Goal: Task Accomplishment & Management: Use online tool/utility

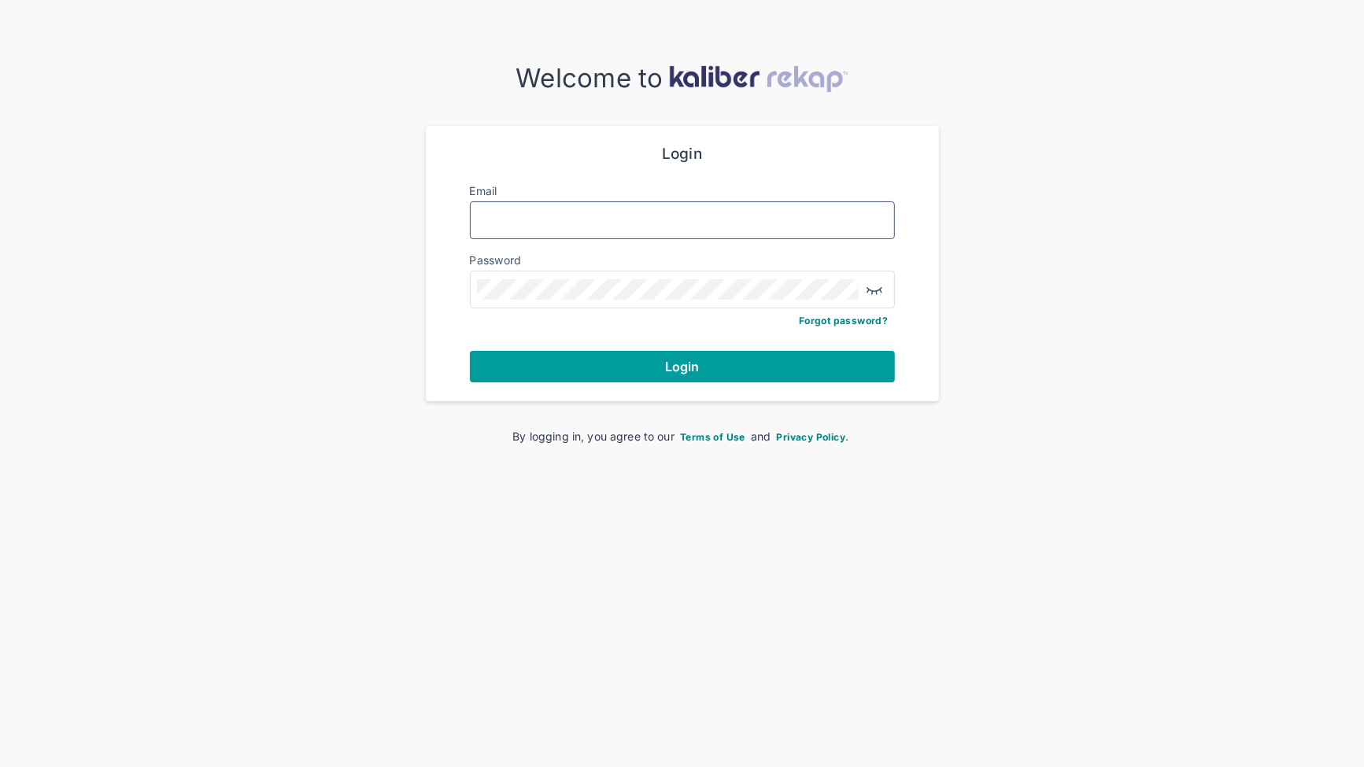
type input "**********"
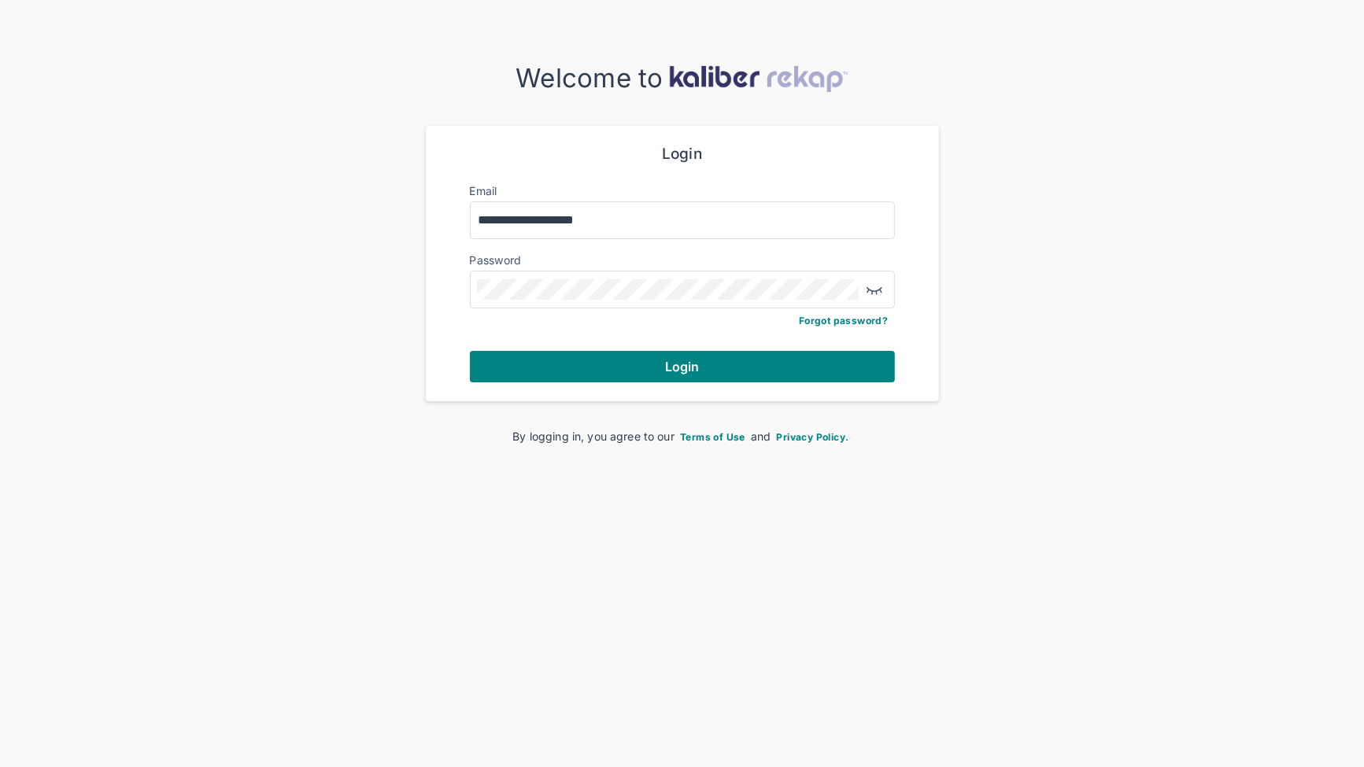
click at [781, 370] on button "Login" at bounding box center [682, 366] width 425 height 31
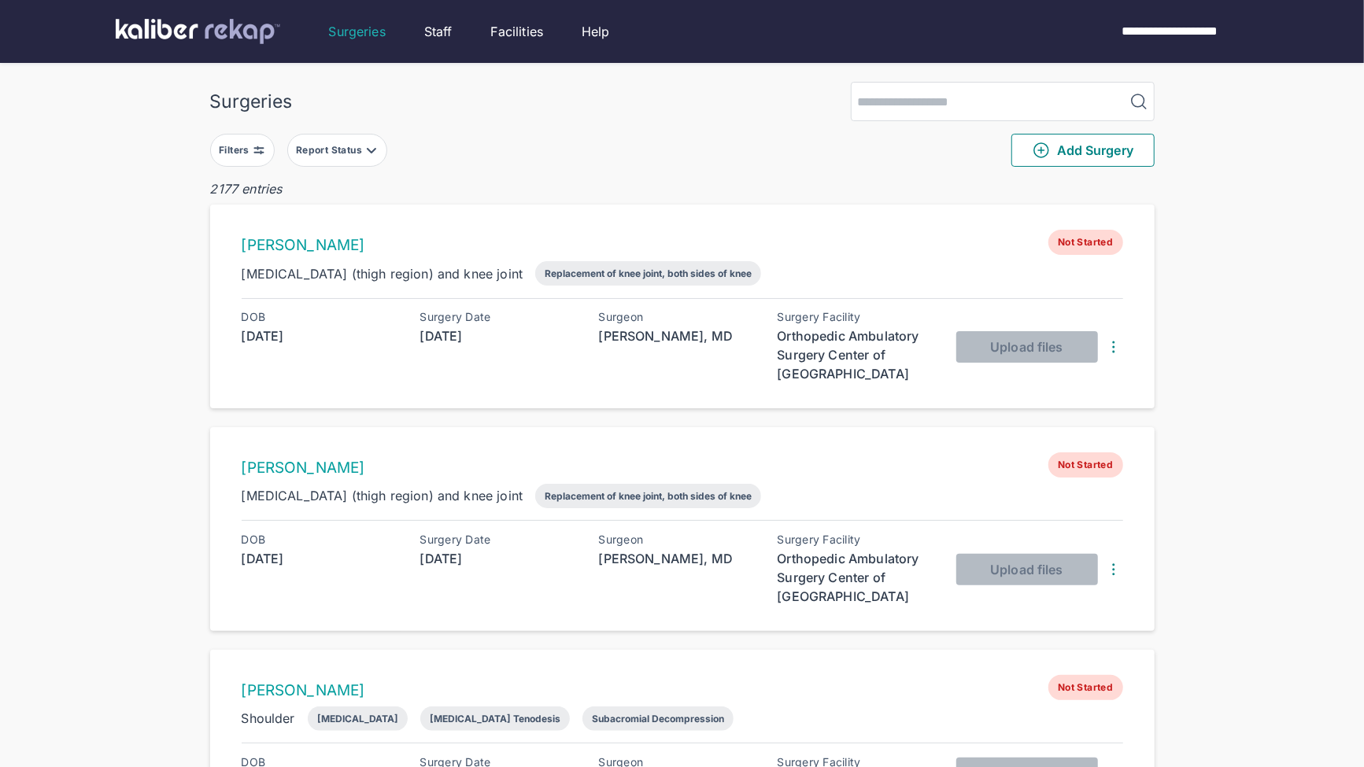
click at [244, 150] on div "Filters" at bounding box center [236, 150] width 34 height 13
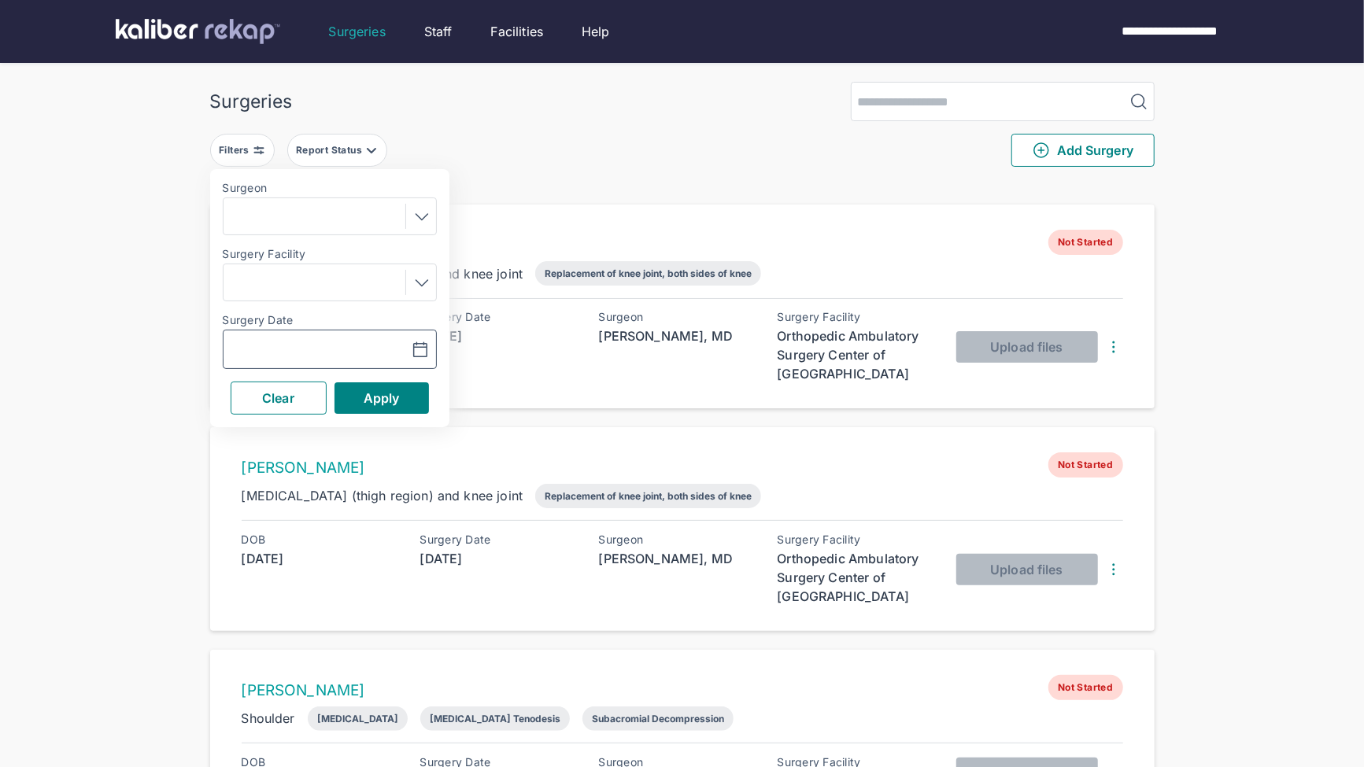
click at [314, 346] on input "text" at bounding box center [275, 349] width 91 height 19
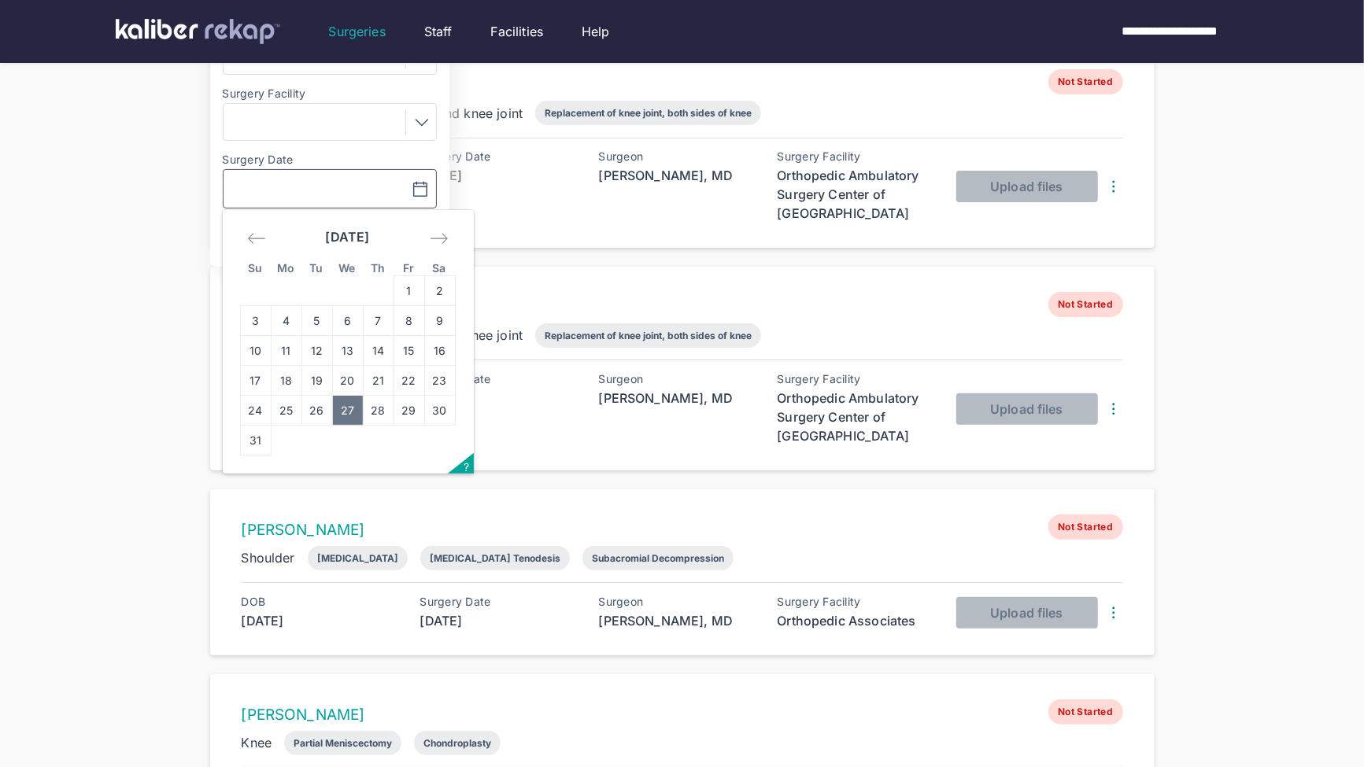
scroll to position [163, 0]
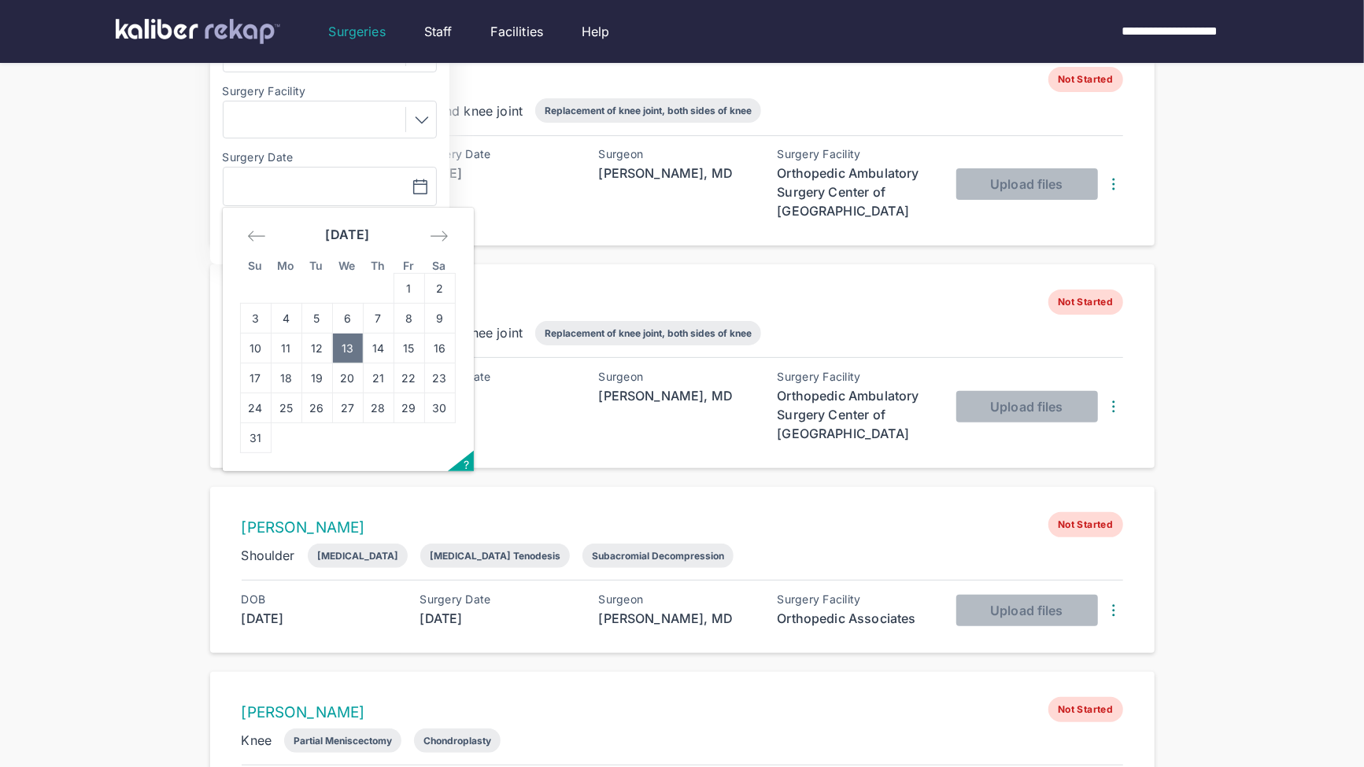
click at [342, 351] on td "13" at bounding box center [347, 349] width 31 height 30
type input "**********"
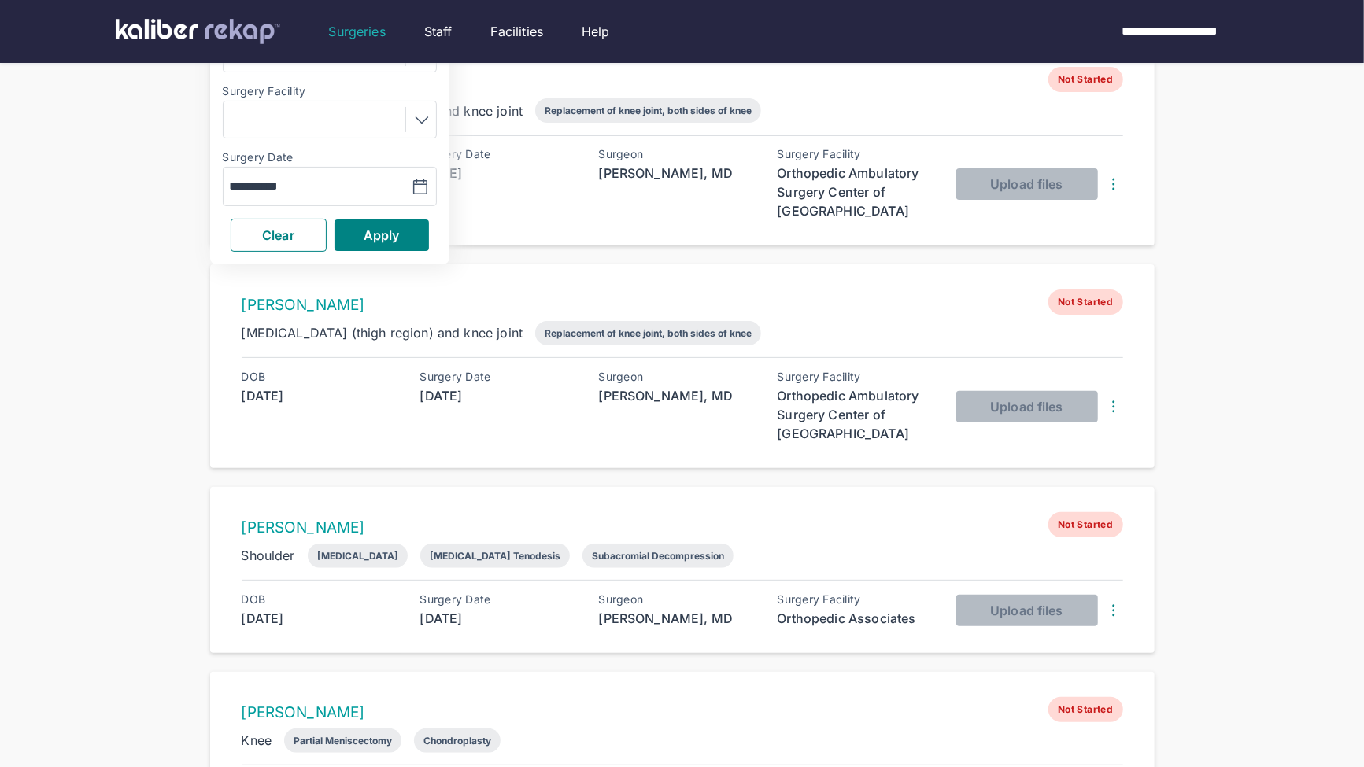
click at [402, 236] on button "Apply" at bounding box center [382, 235] width 94 height 31
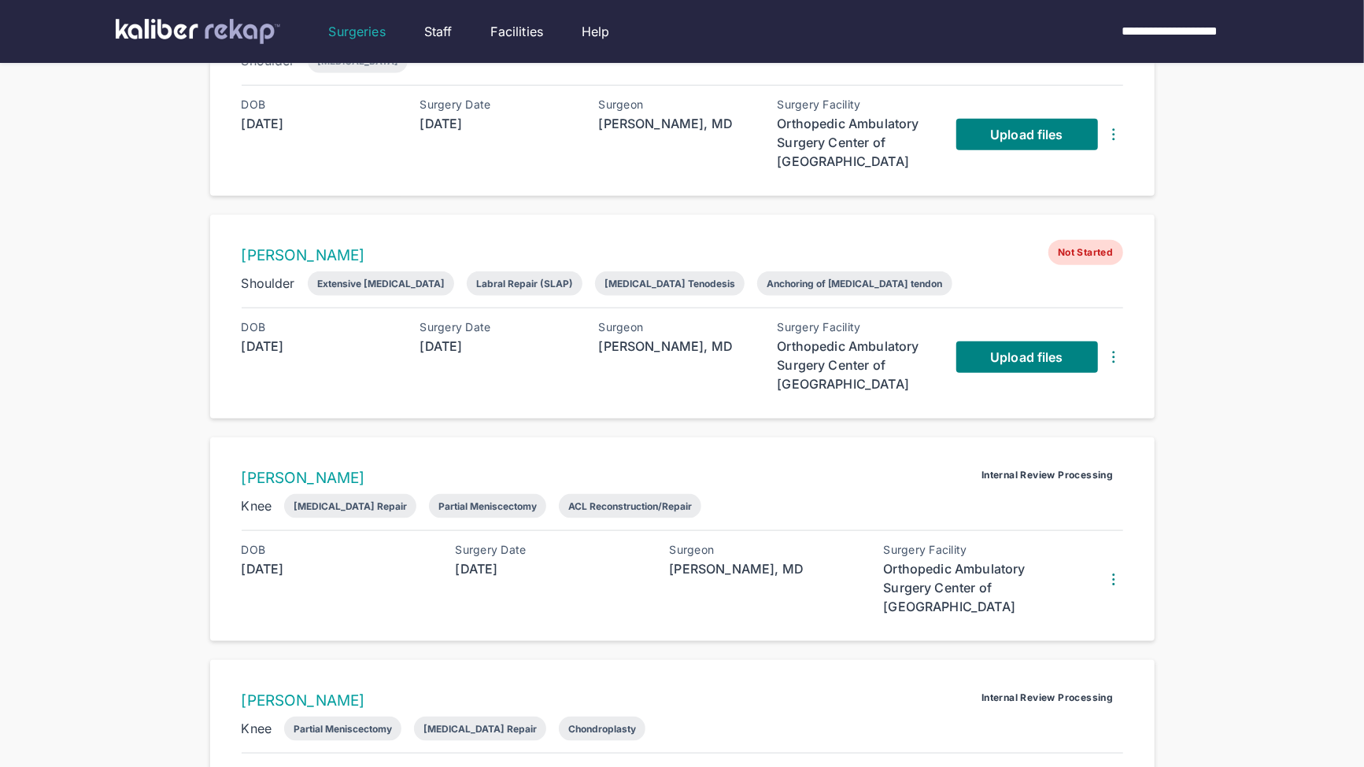
scroll to position [1074, 0]
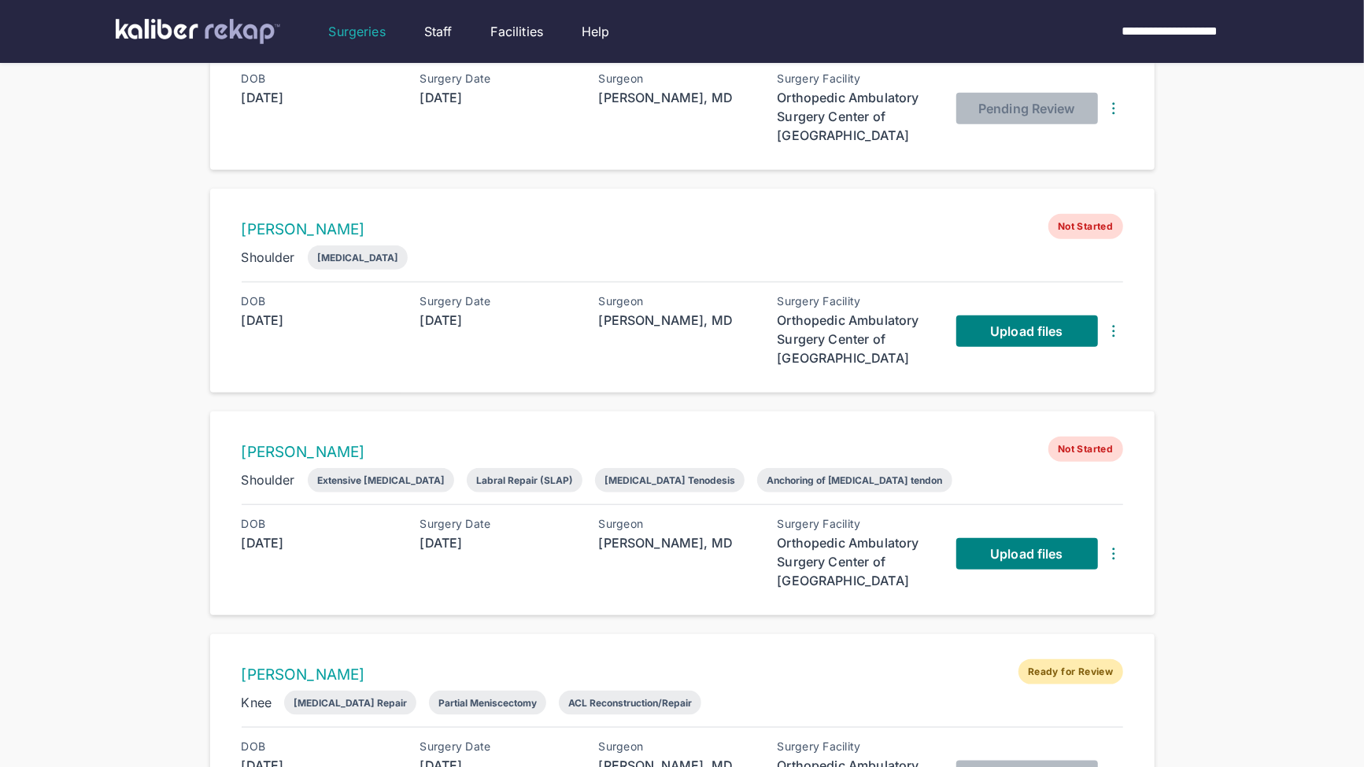
scroll to position [851, 0]
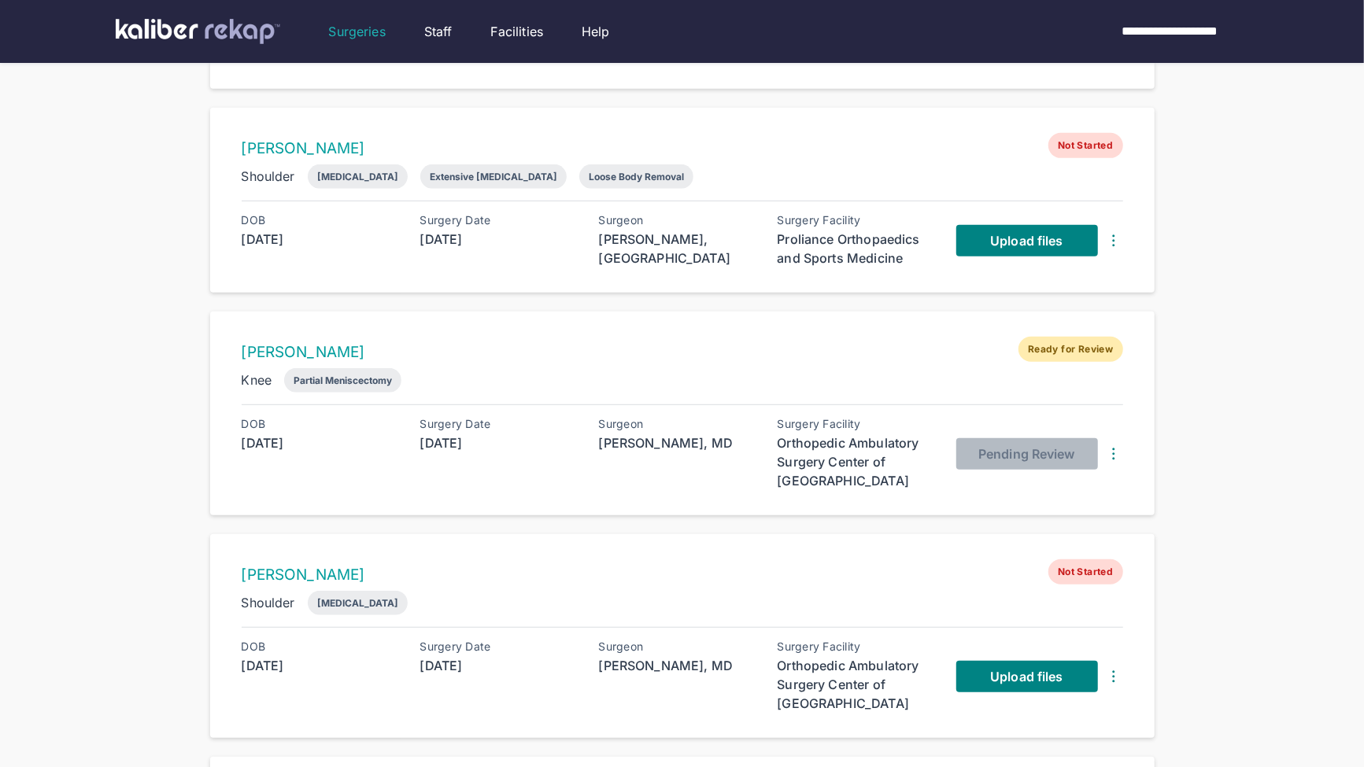
scroll to position [624, 0]
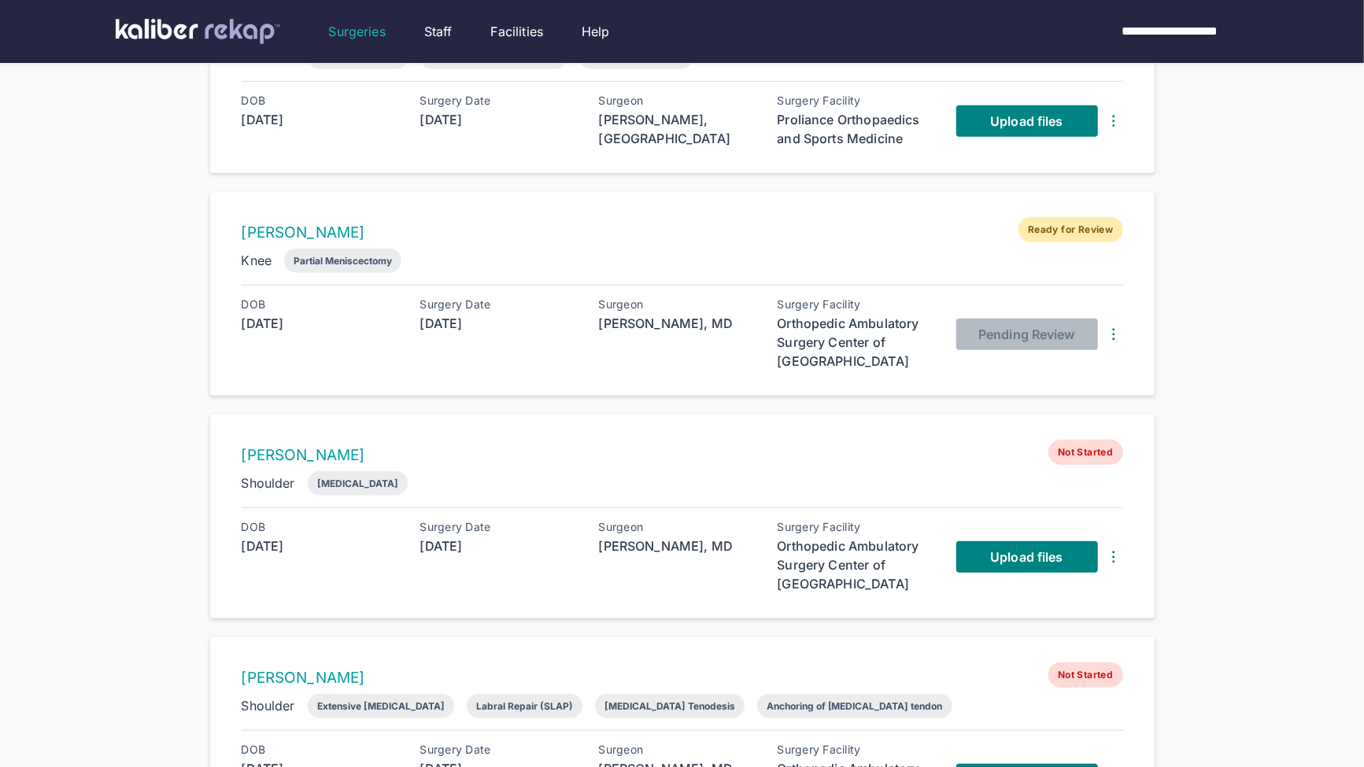
click at [618, 415] on div "MICHAEL KUEKER Not Started Shoulder Rotator Cuff Repair DOB 1962-09-12 Surgery …" at bounding box center [682, 517] width 944 height 204
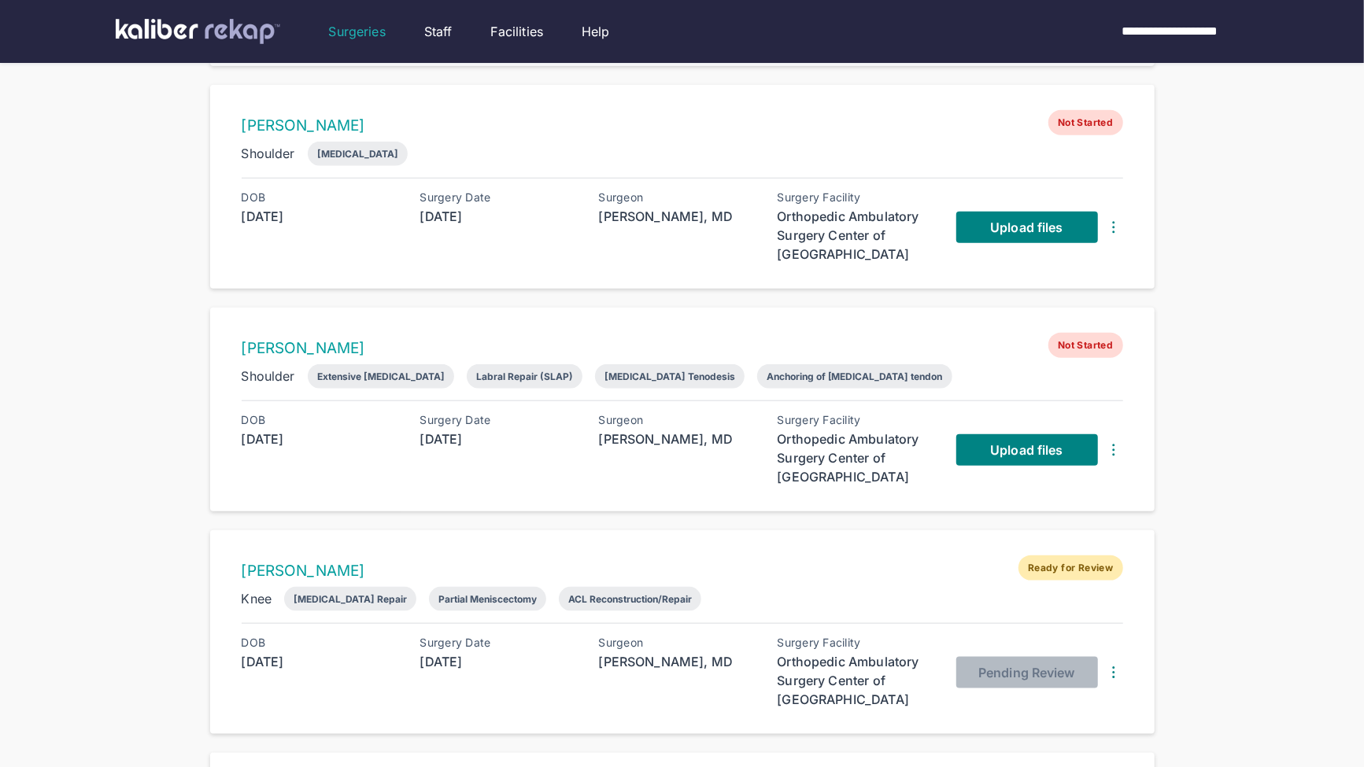
scroll to position [940, 0]
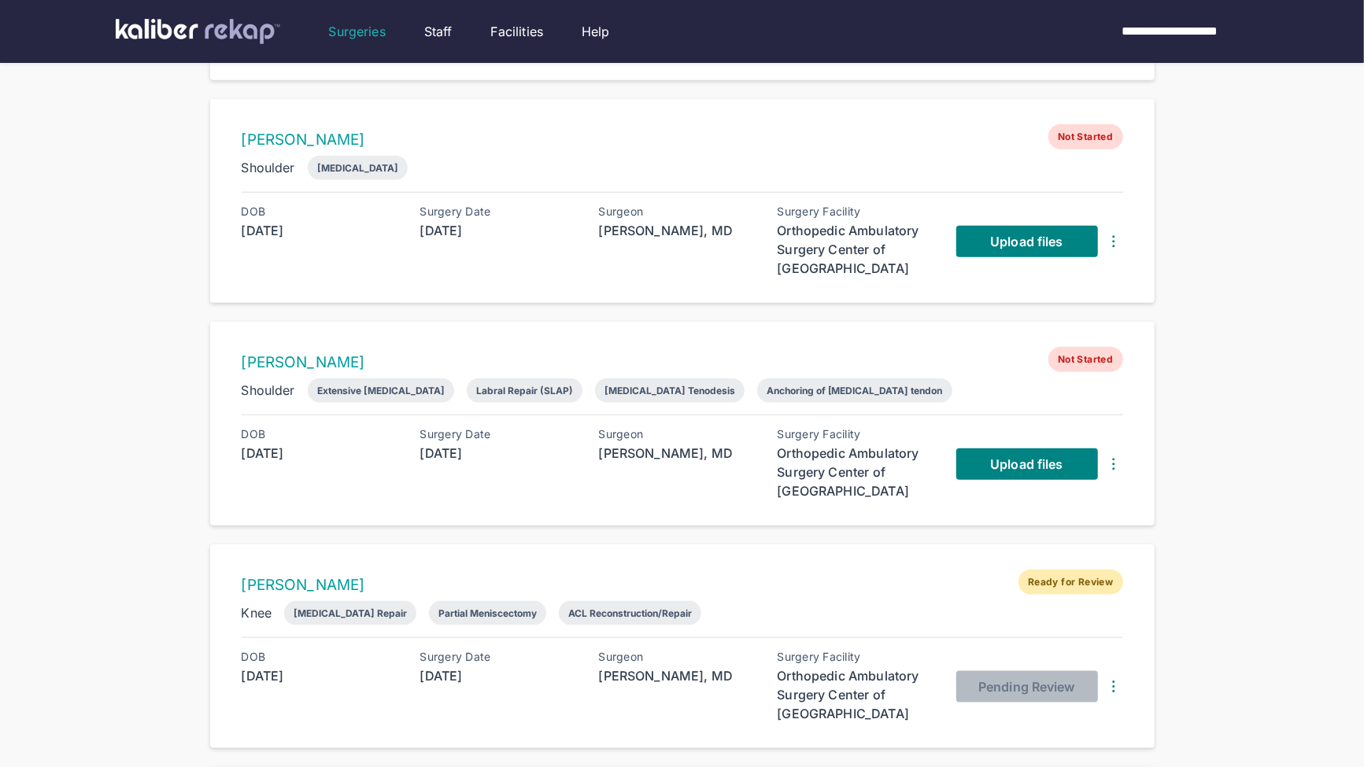
click at [1048, 211] on div "Upload files" at bounding box center [1039, 241] width 167 height 72
click at [1037, 222] on div "Upload files" at bounding box center [1039, 241] width 167 height 72
click at [1029, 235] on span "Upload files" at bounding box center [1026, 242] width 72 height 16
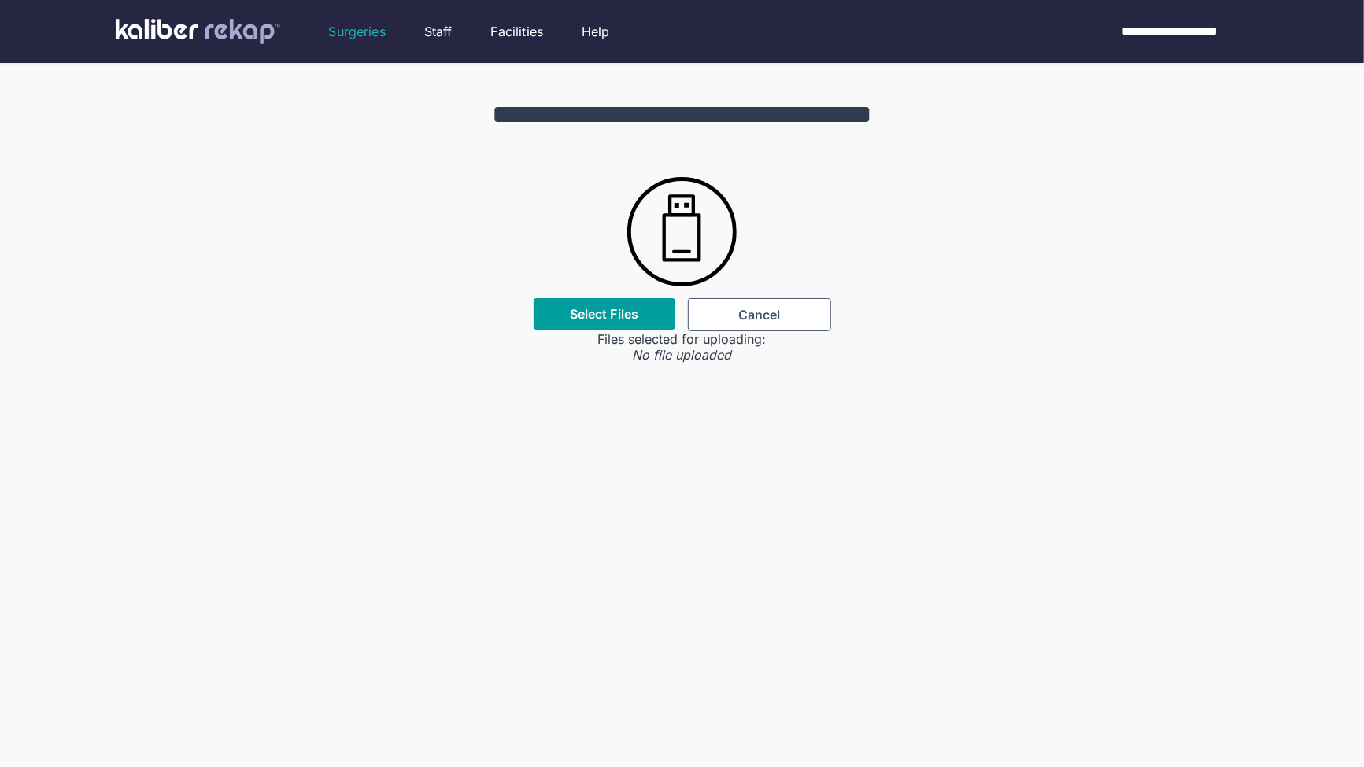
click at [625, 311] on label "Select Files" at bounding box center [604, 314] width 68 height 16
click at [0, 0] on input "Select Files" at bounding box center [0, 0] width 0 height 0
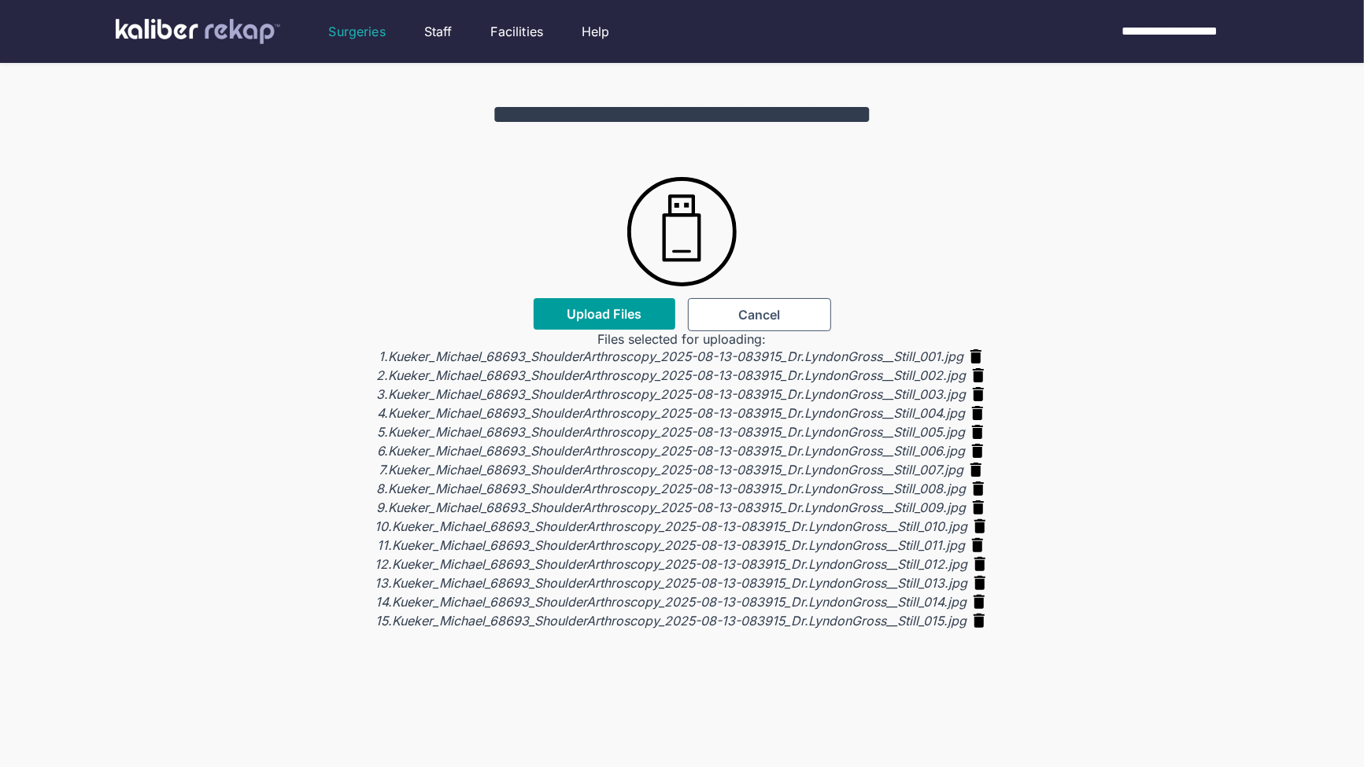
click at [601, 323] on button "Upload Files" at bounding box center [605, 313] width 142 height 31
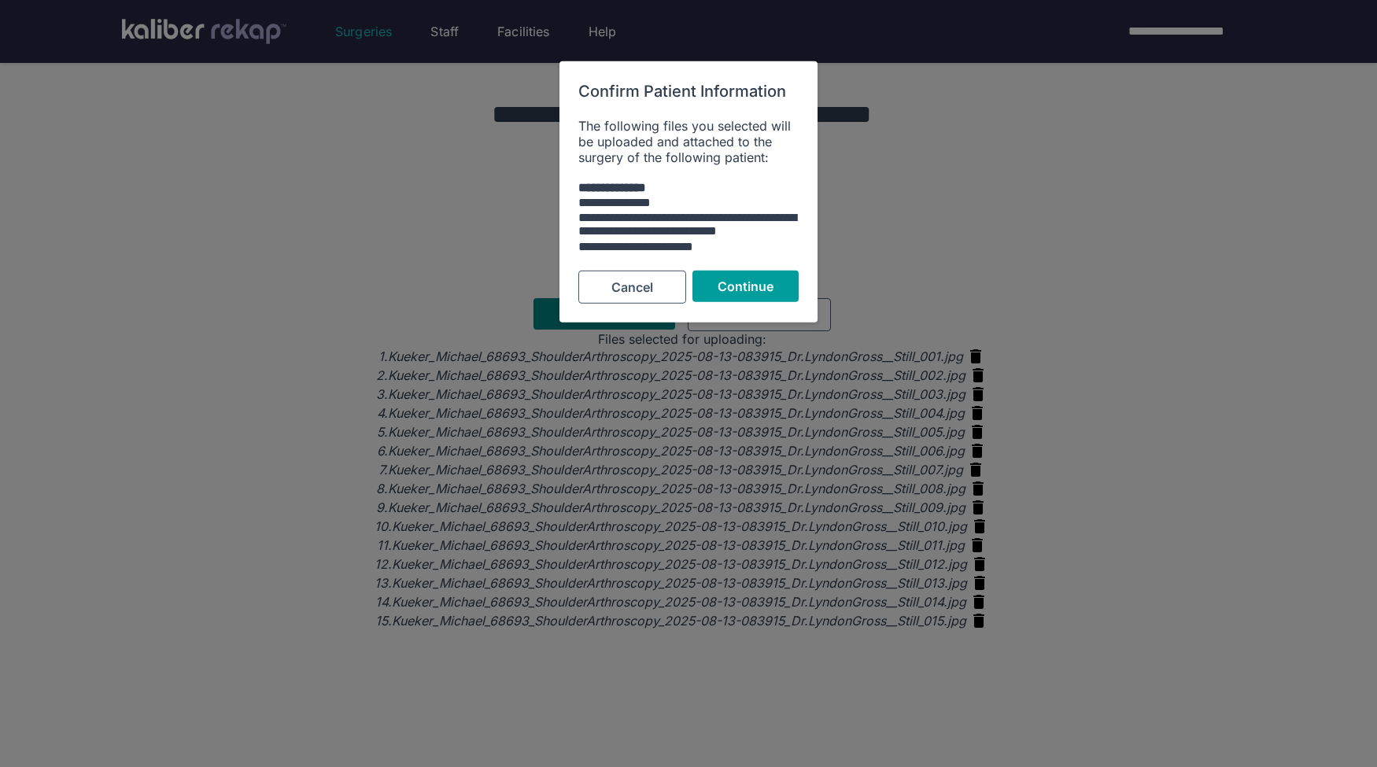
click at [745, 285] on span "Continue" at bounding box center [746, 287] width 57 height 16
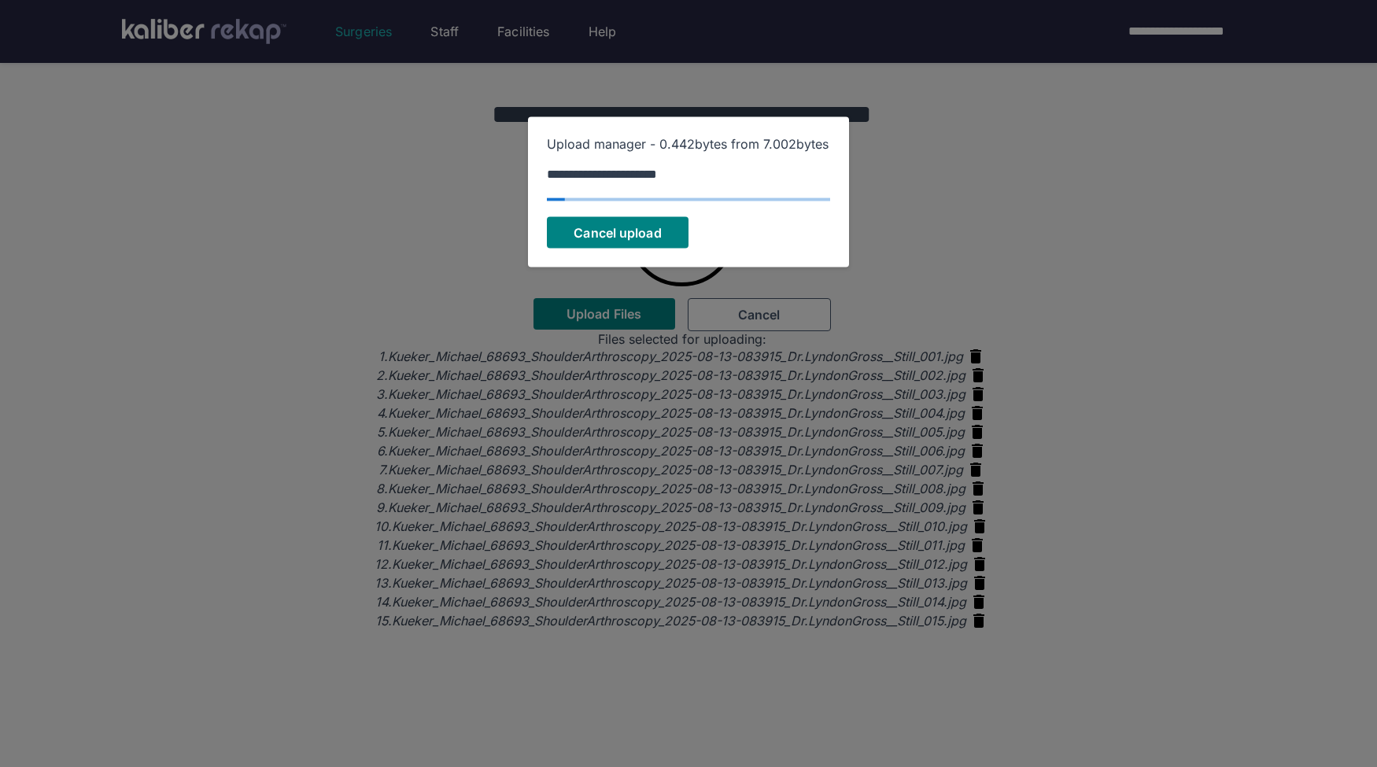
click at [79, 373] on div at bounding box center [688, 383] width 1377 height 767
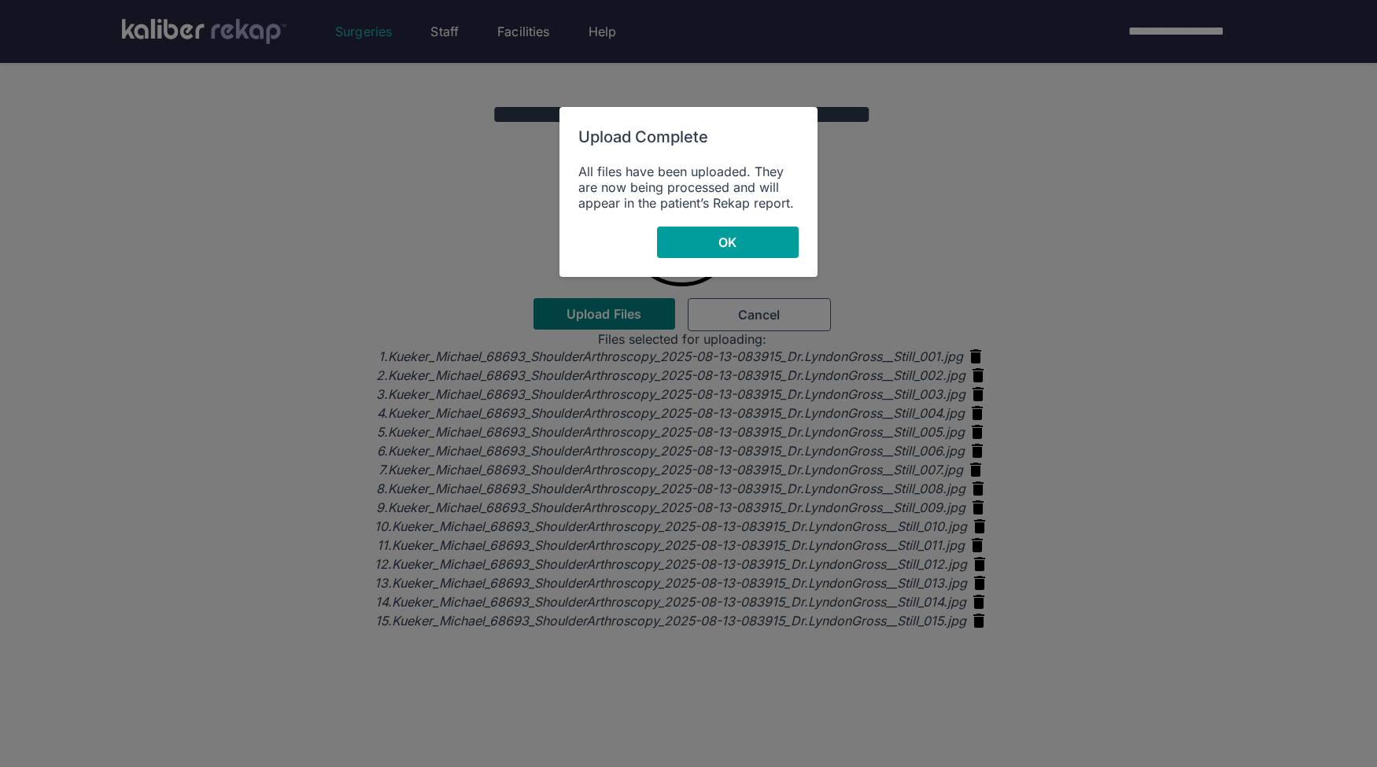
drag, startPoint x: 800, startPoint y: 216, endPoint x: 782, endPoint y: 236, distance: 26.8
click at [800, 216] on div "Upload Complete All files have been uploaded. They are now being processed and …" at bounding box center [689, 192] width 258 height 170
click at [769, 250] on button "OK" at bounding box center [728, 242] width 142 height 31
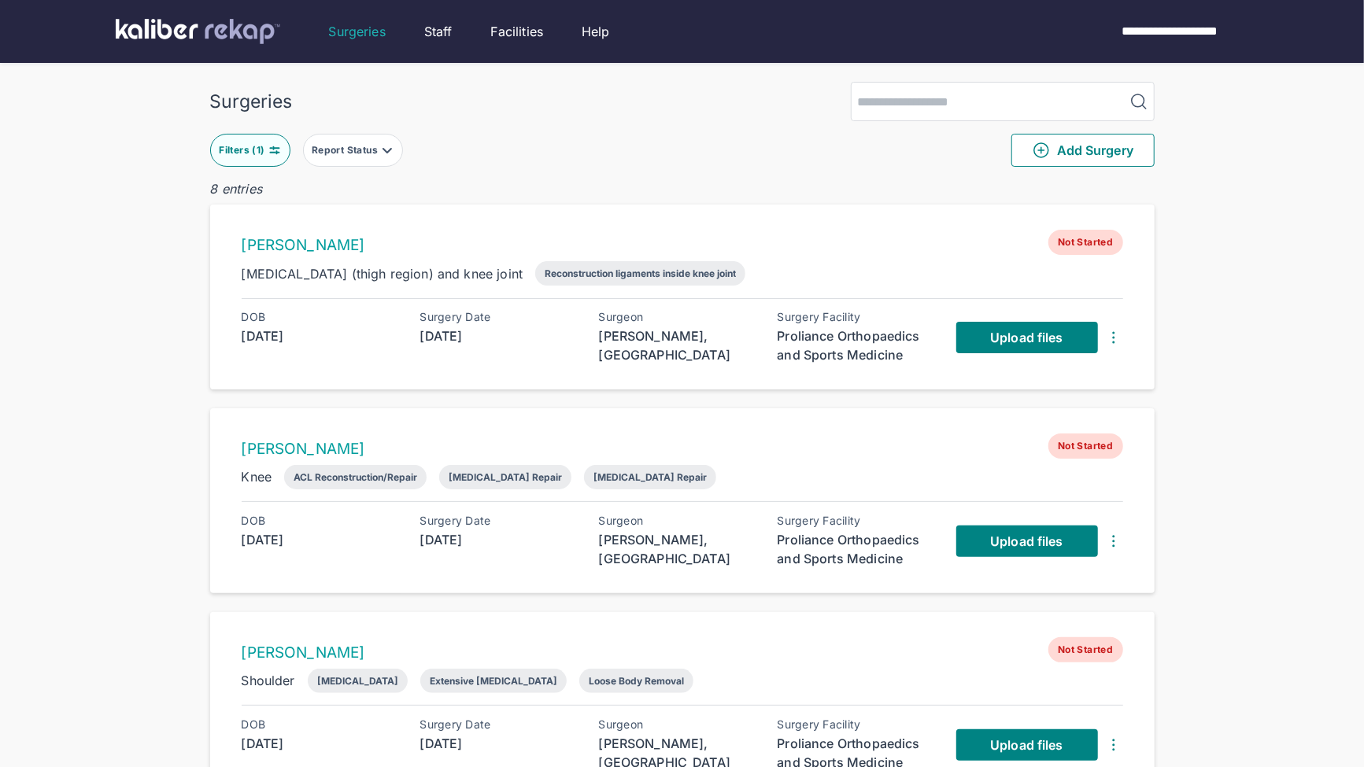
click at [903, 350] on div "Proliance Orthopaedics and Sports Medicine" at bounding box center [856, 346] width 157 height 38
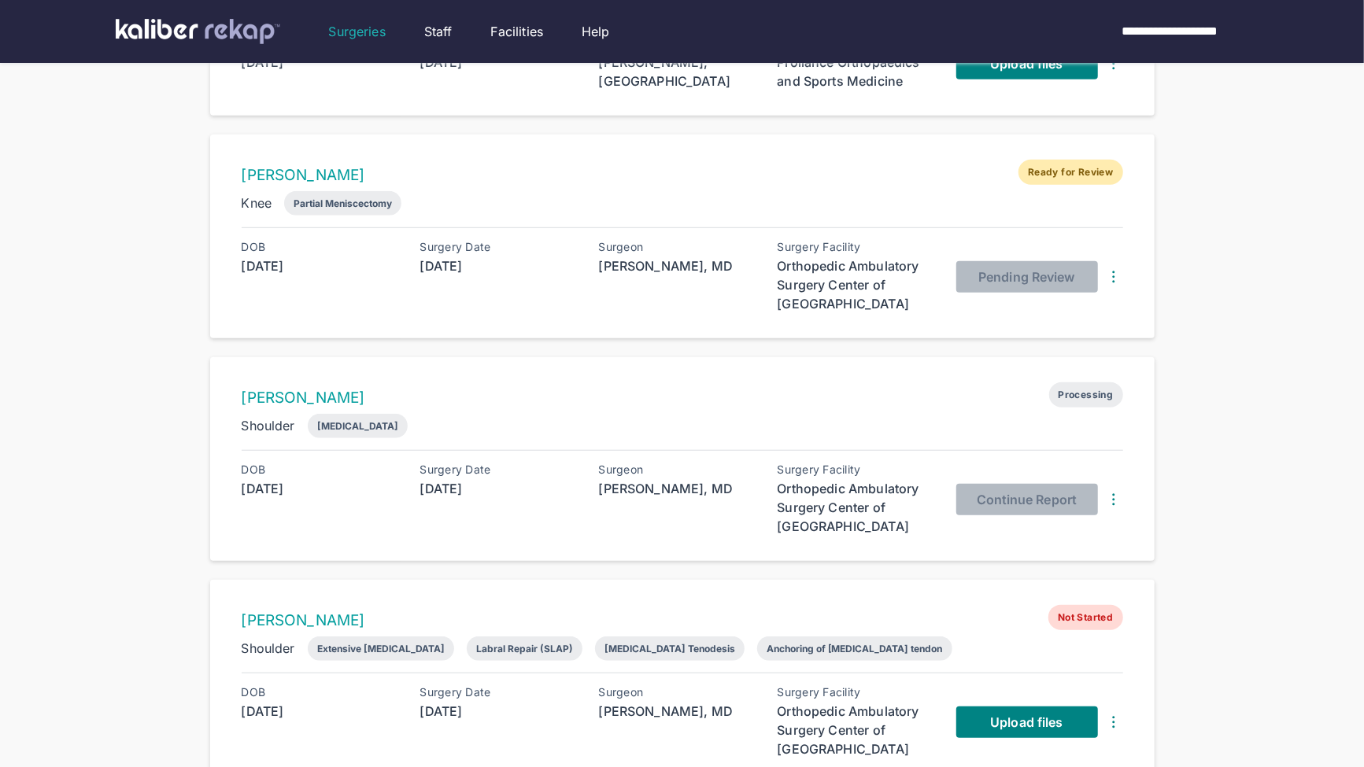
scroll to position [682, 0]
